Goal: Information Seeking & Learning: Learn about a topic

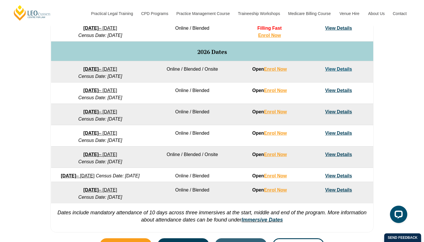
scroll to position [350, 0]
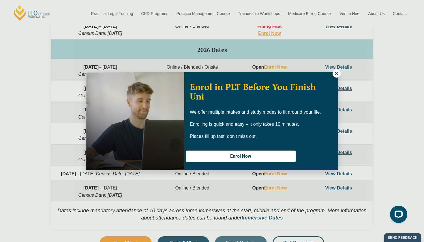
click at [337, 76] on icon at bounding box center [336, 73] width 5 height 5
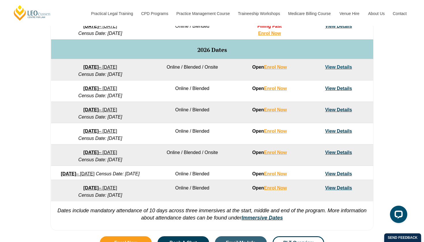
click at [337, 153] on link "View Details" at bounding box center [338, 152] width 27 height 5
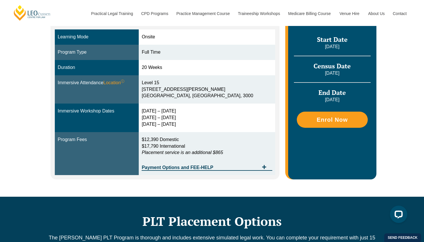
scroll to position [164, 0]
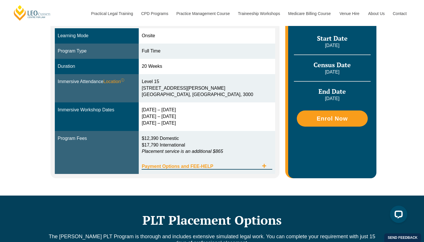
click at [265, 164] on icon "Tabs. Open items with Enter or Space, close with Escape and navigate using the …" at bounding box center [264, 166] width 5 height 5
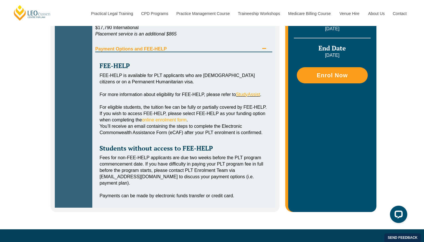
scroll to position [286, 0]
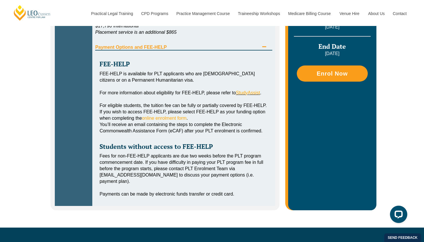
click at [262, 47] on icon "Tabs. Open items with Enter or Space, close with Escape and navigate using the …" at bounding box center [264, 46] width 4 height 1
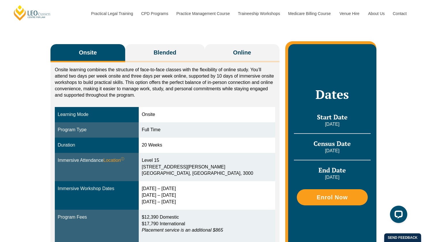
scroll to position [82, 0]
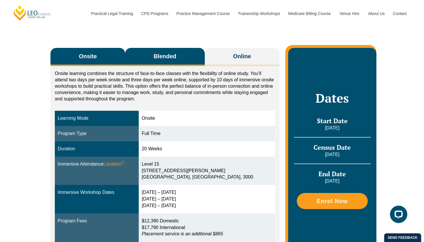
click at [181, 55] on button "Blended" at bounding box center [165, 57] width 80 height 18
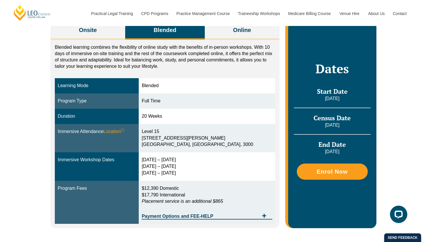
scroll to position [109, 0]
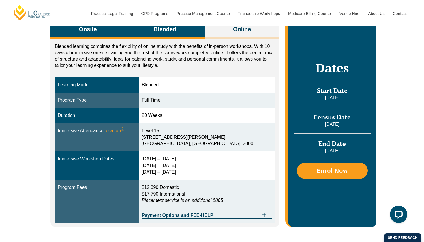
click at [94, 37] on button "Onsite" at bounding box center [87, 30] width 75 height 18
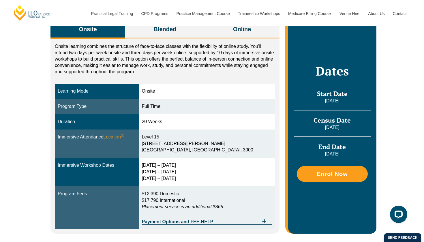
scroll to position [102, 0]
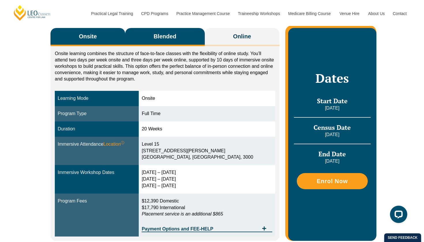
click at [152, 41] on button "Blended" at bounding box center [165, 37] width 80 height 18
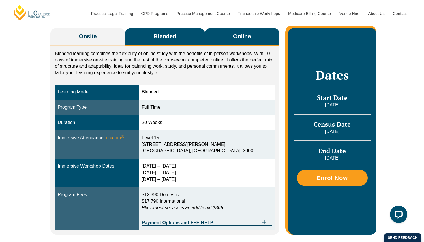
click at [258, 42] on button "Online" at bounding box center [242, 37] width 75 height 18
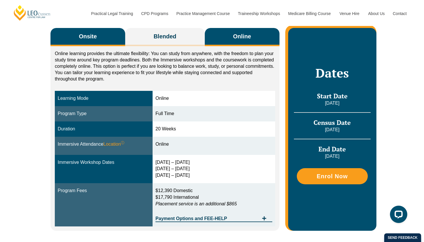
click at [93, 34] on span "Onsite" at bounding box center [88, 36] width 18 height 8
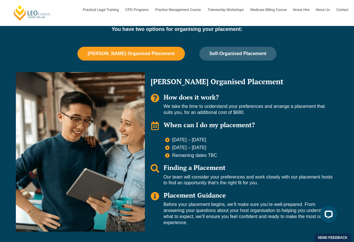
scroll to position [388, 0]
